Goal: Browse casually: Explore the website without a specific task or goal

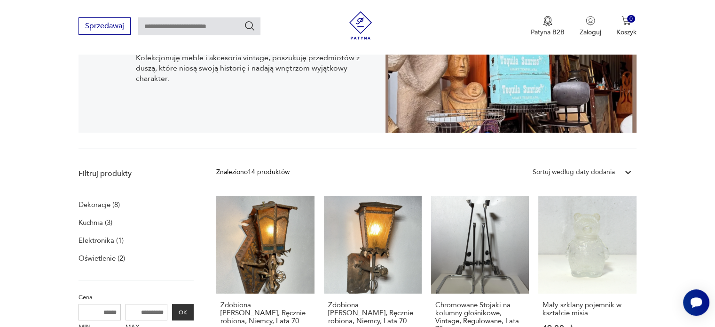
scroll to position [53, 0]
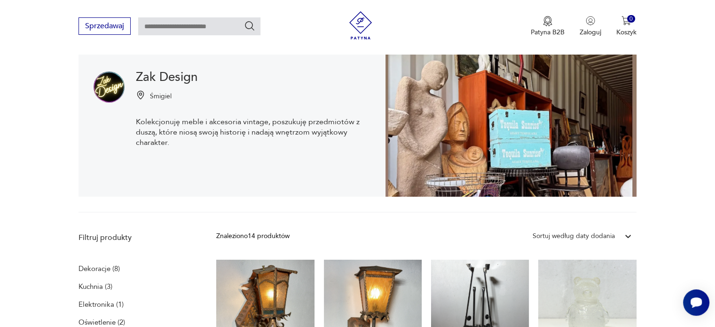
scroll to position [53, 0]
